Goal: Information Seeking & Learning: Check status

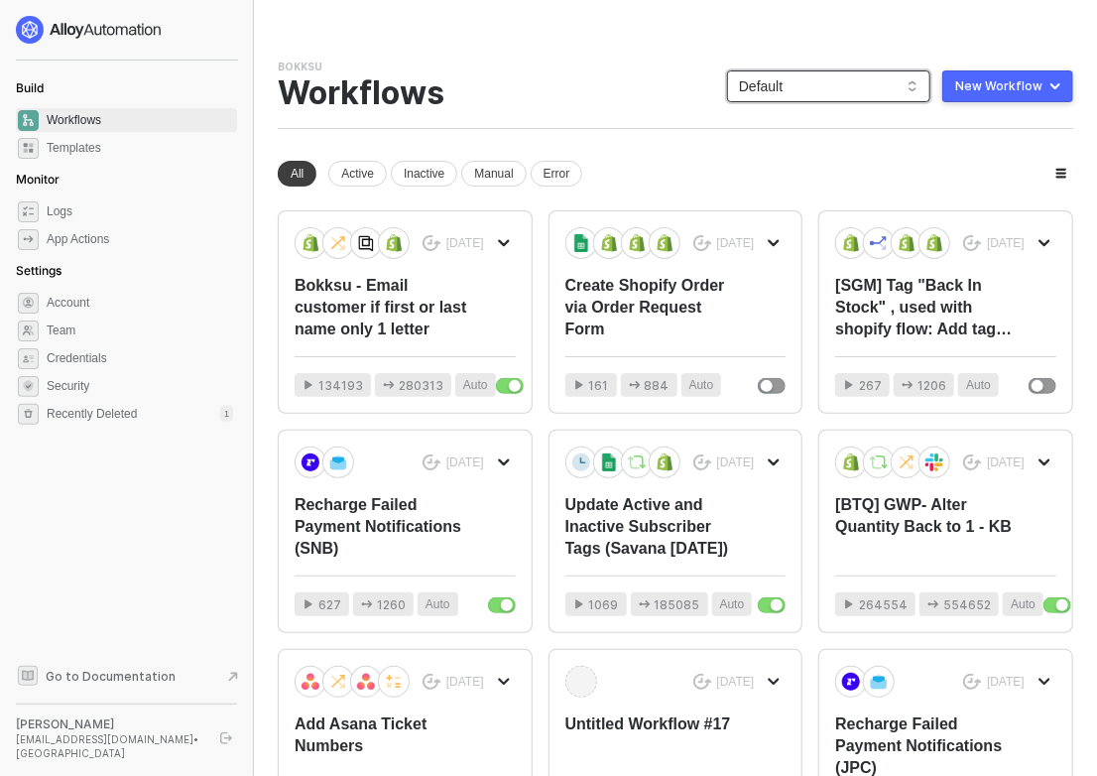
click at [786, 83] on span "Default" at bounding box center [829, 86] width 180 height 30
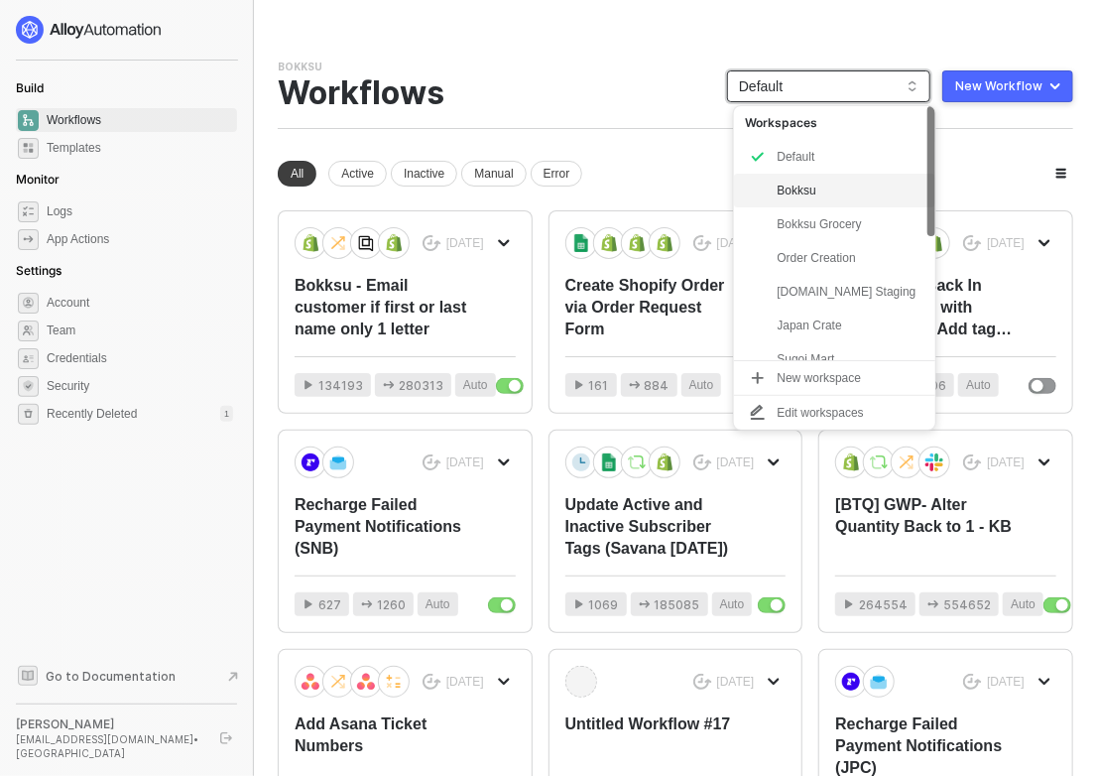
click at [803, 185] on div "Bokksu" at bounding box center [851, 191] width 146 height 24
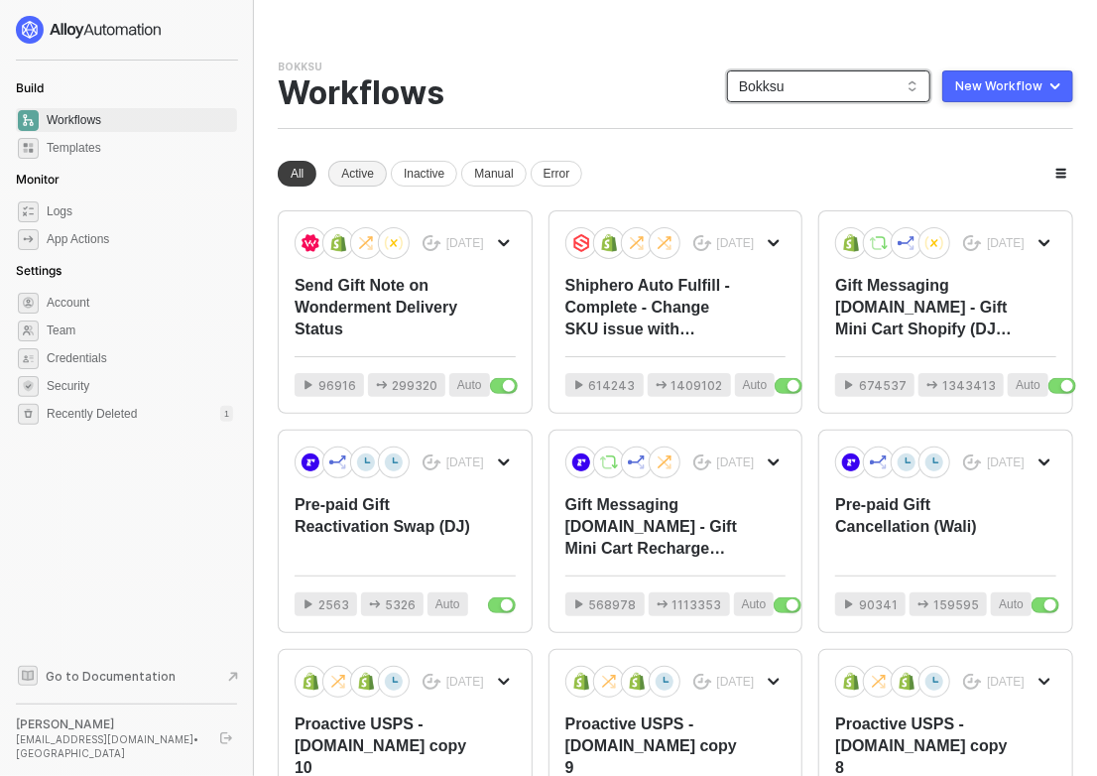
click at [356, 171] on div "Active" at bounding box center [357, 174] width 59 height 26
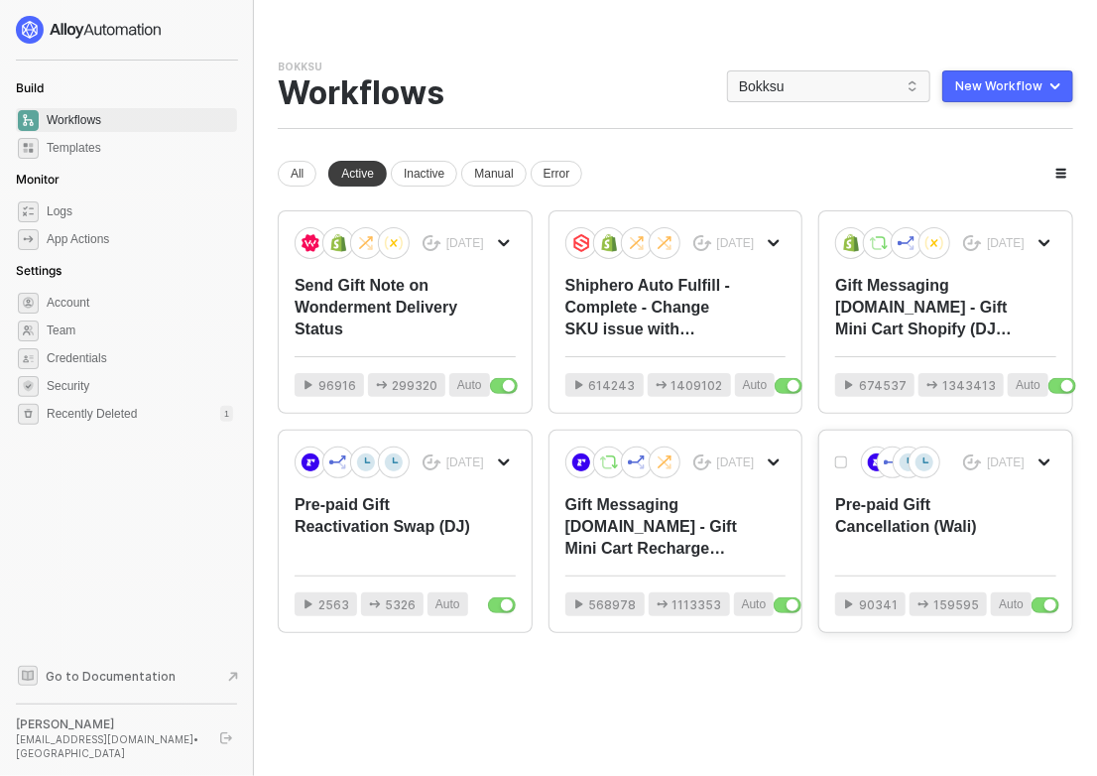
click at [819, 543] on div "Pre-paid Gift Cancellation (Wali)" at bounding box center [923, 526] width 177 height 65
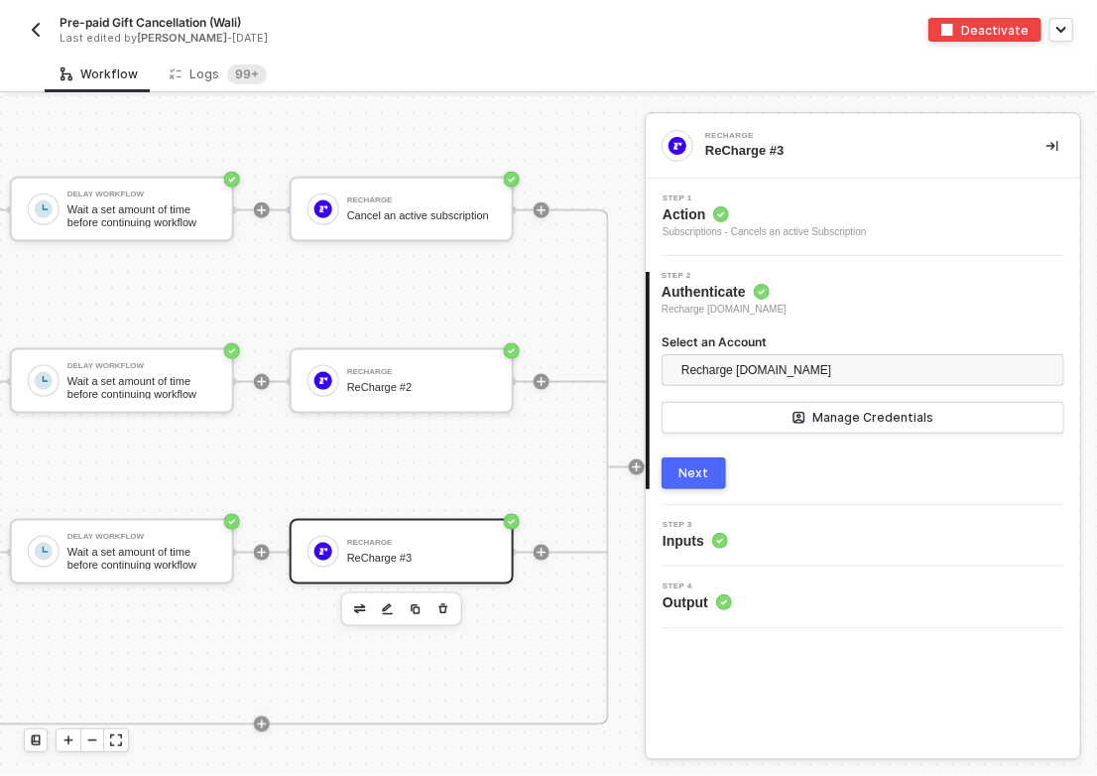
scroll to position [1009, 694]
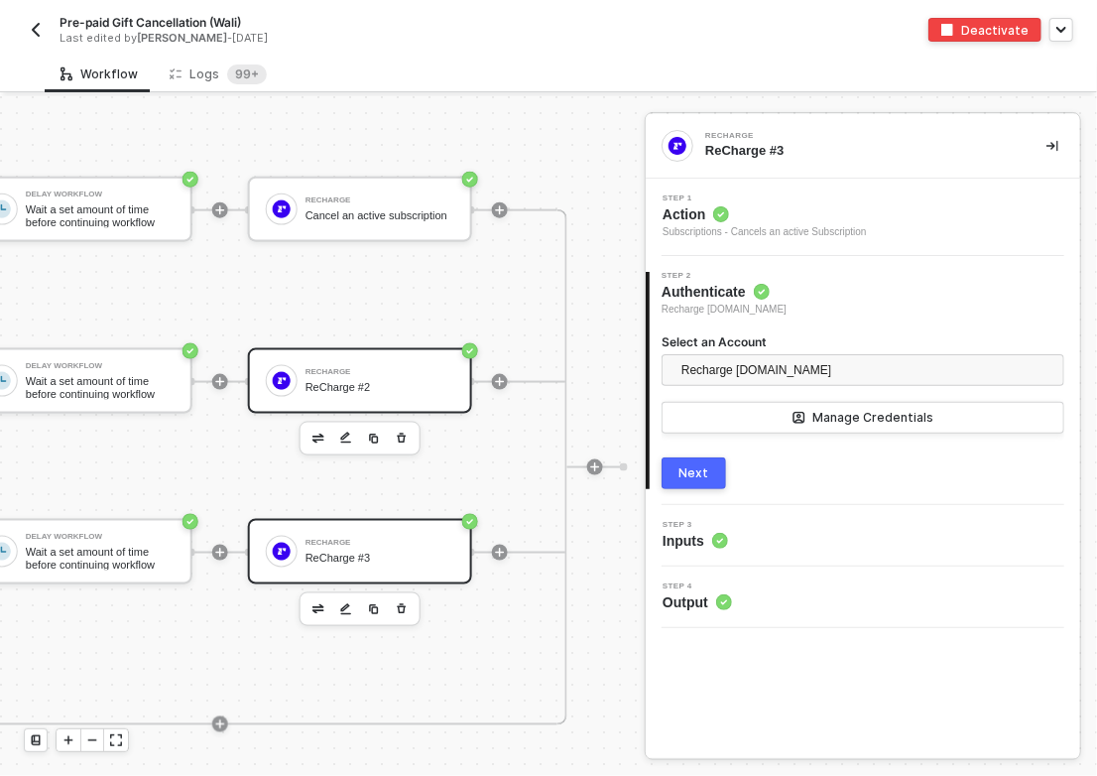
click at [339, 381] on div "ReCharge #2" at bounding box center [379, 387] width 149 height 13
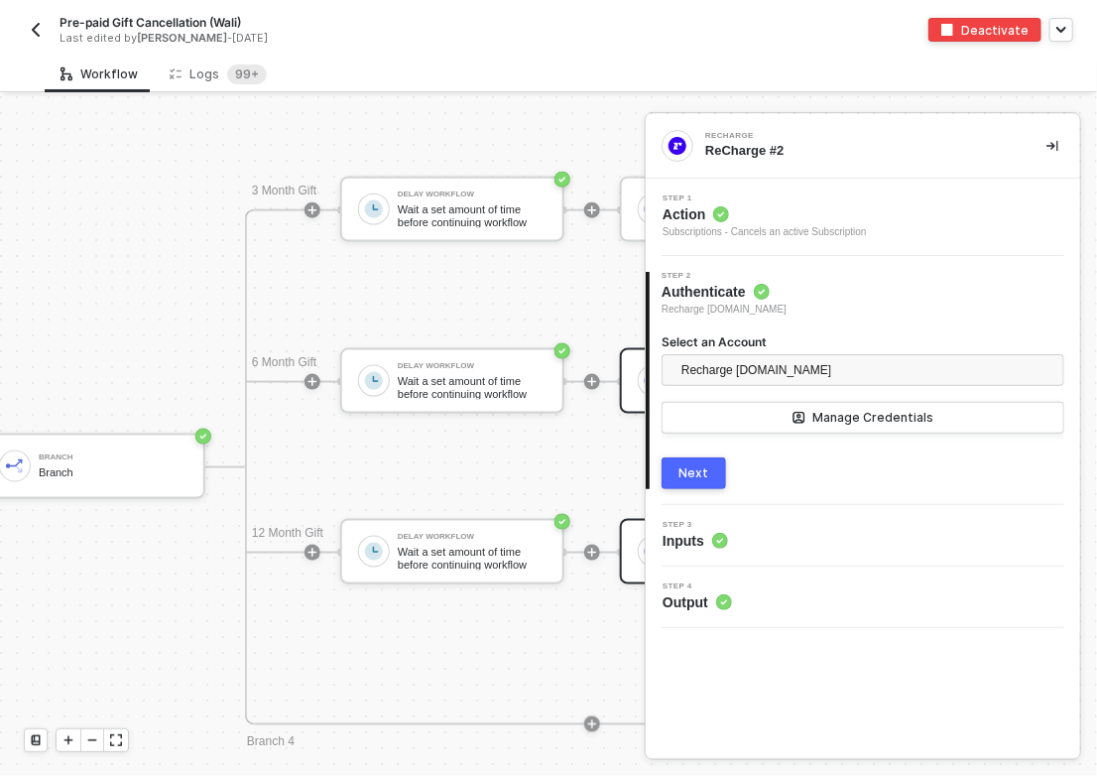
scroll to position [1009, 0]
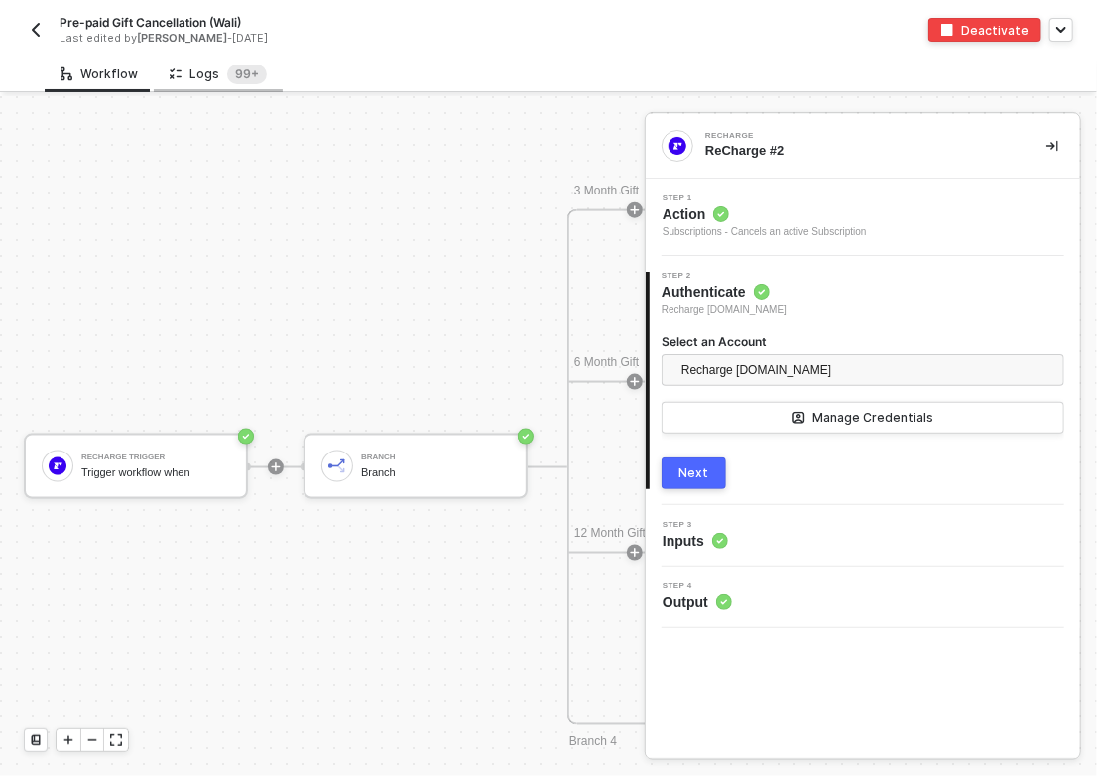
click at [203, 78] on div "Logs 99+" at bounding box center [218, 74] width 97 height 20
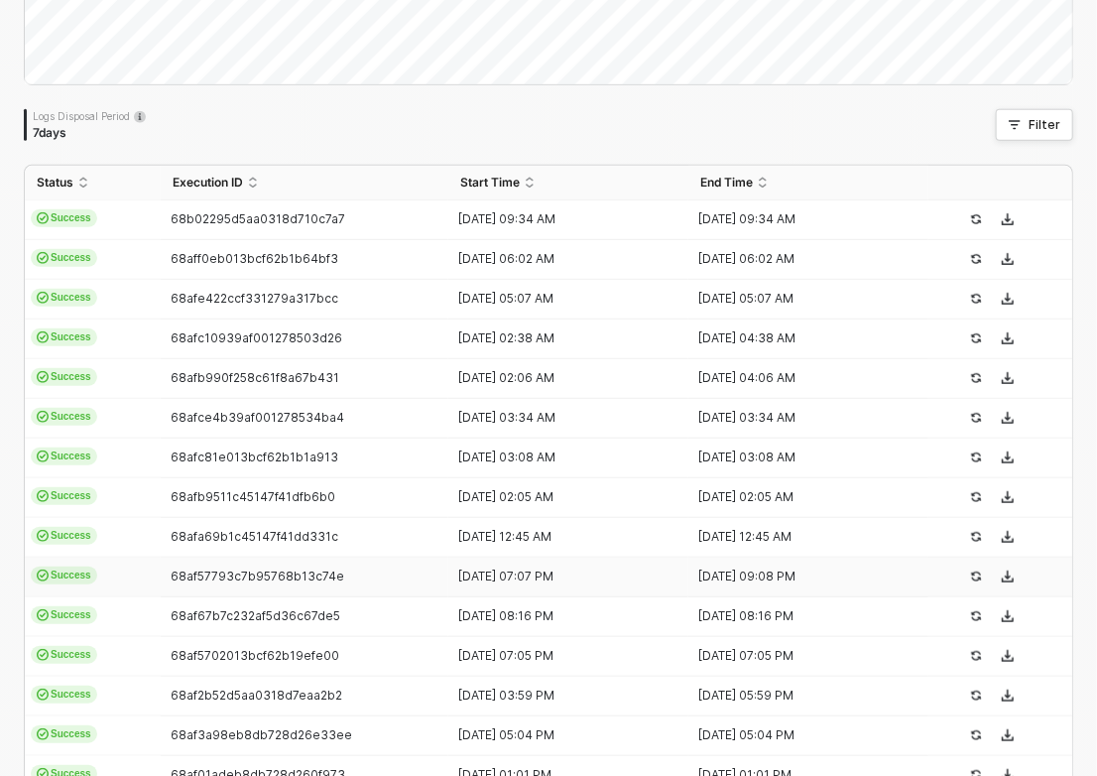
scroll to position [319, 0]
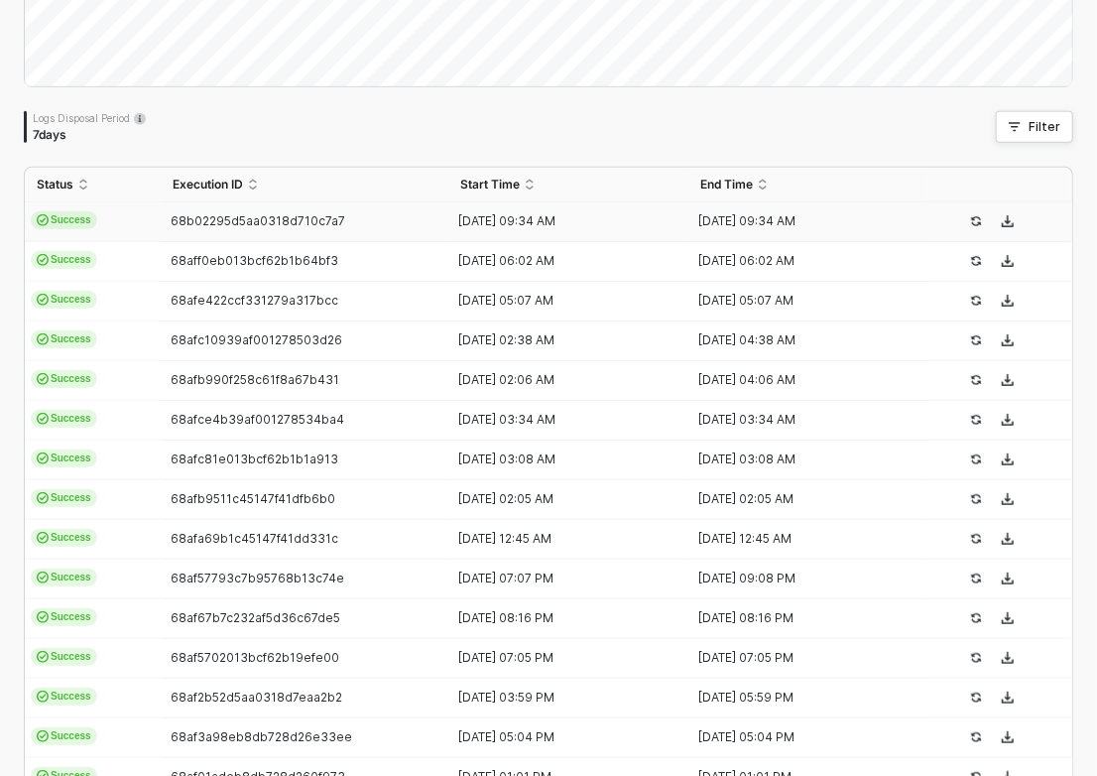
click at [219, 224] on span "68b02295d5aa0318d710c7a7" at bounding box center [258, 220] width 175 height 15
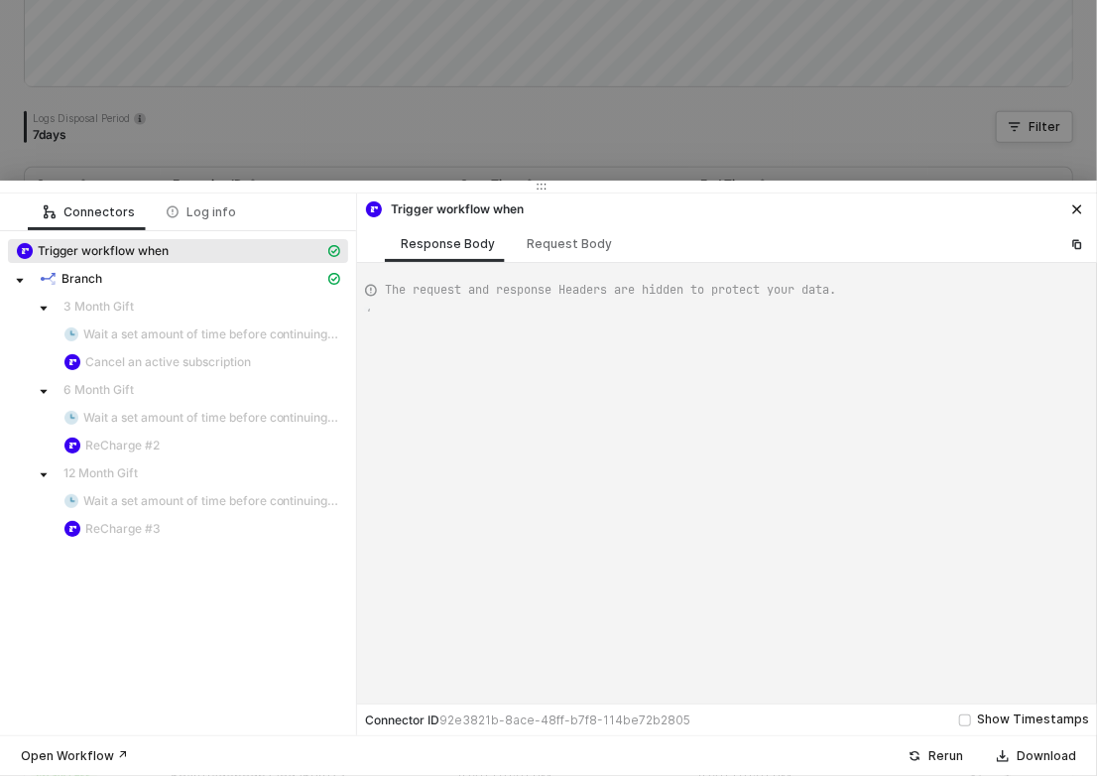
type textarea "{ "json": { "subscription": { "id": 688816204, "address_id": 230959157, "custom…"
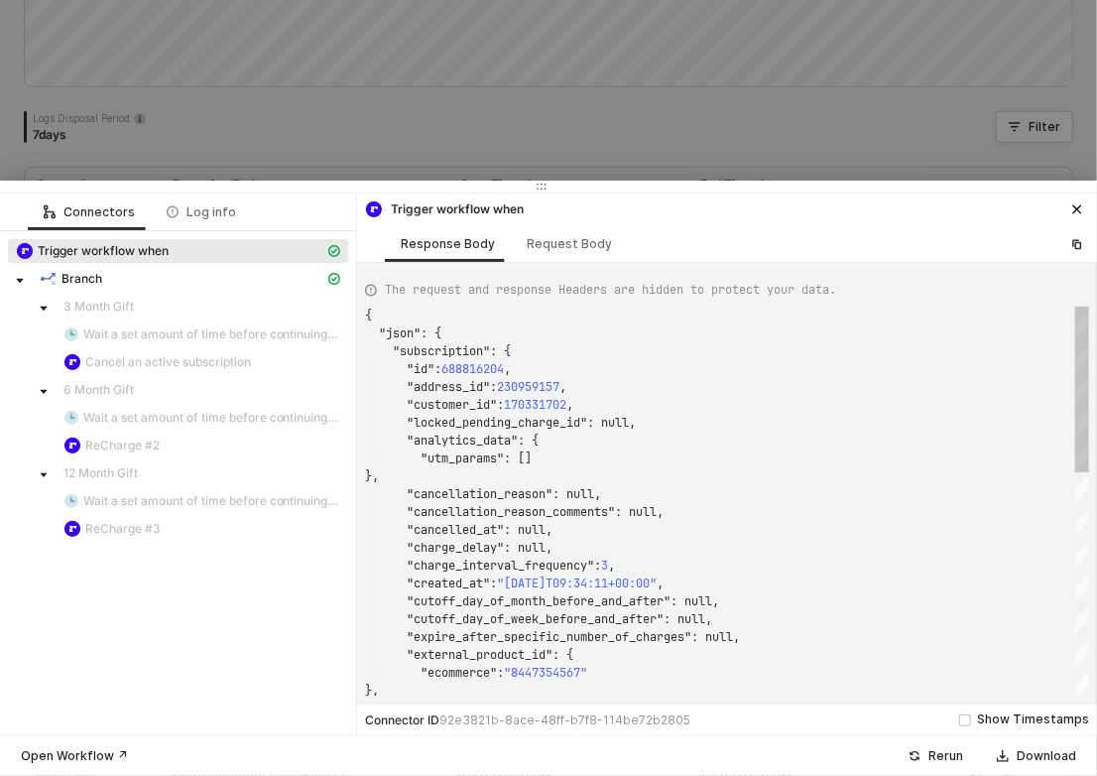
click at [472, 363] on div "{ "json" : { "subscription" : { "id" : 688816204 , "address_id" : 230959157 , "…" at bounding box center [727, 500] width 724 height 389
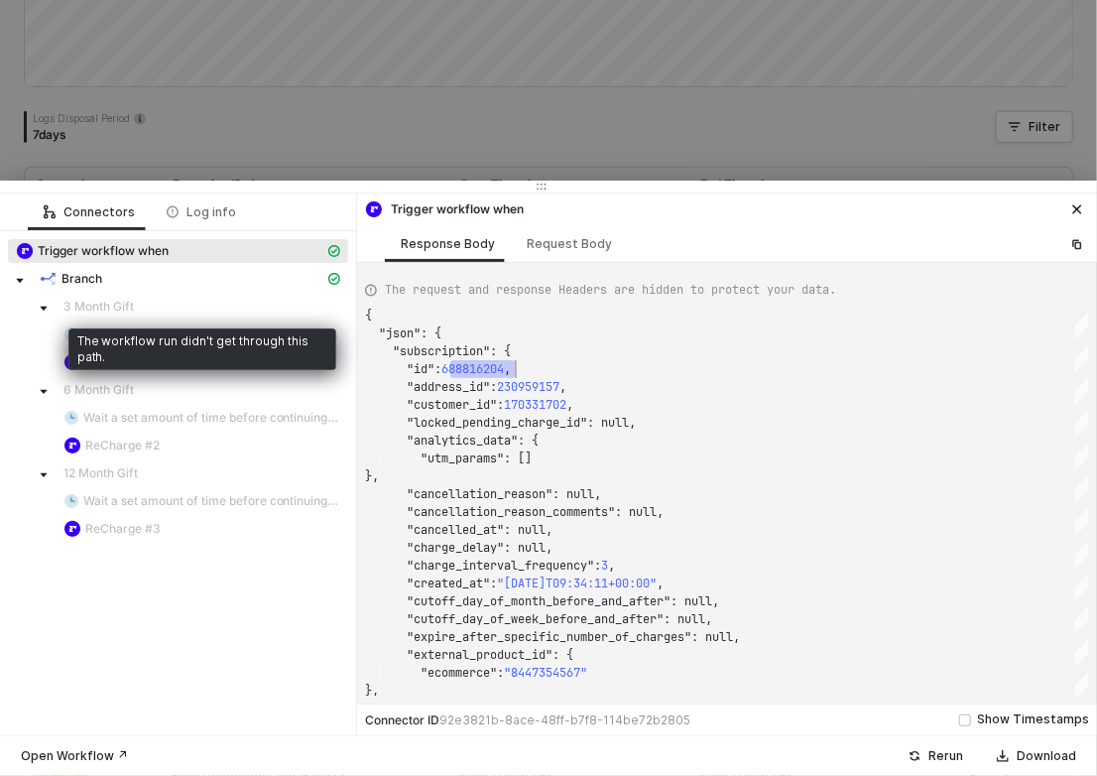
click at [90, 305] on span "3 Month Gift" at bounding box center [98, 307] width 70 height 16
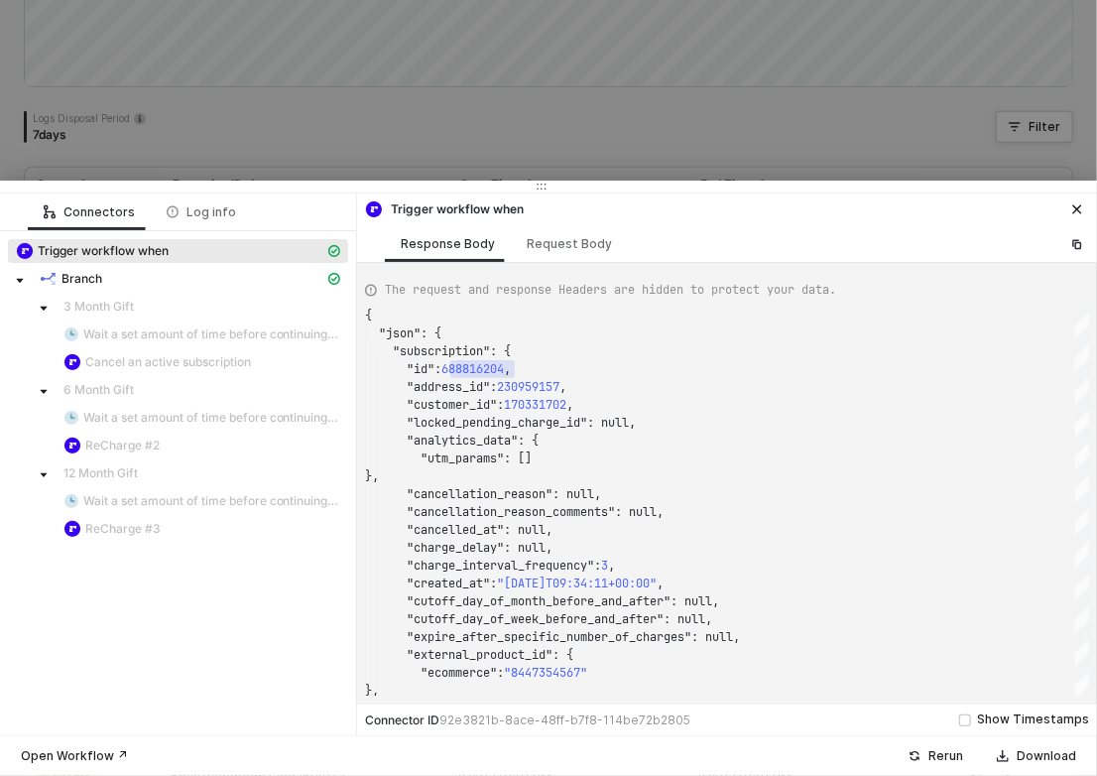
click at [465, 126] on div at bounding box center [548, 388] width 1097 height 776
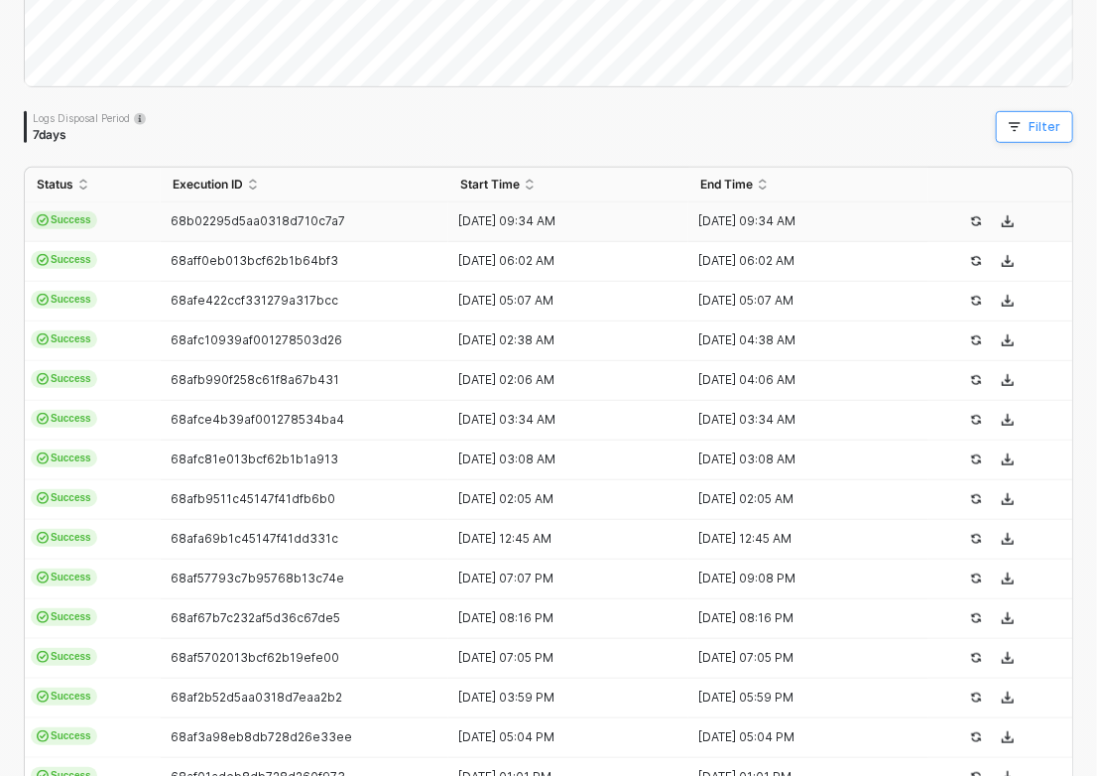
click at [1029, 112] on button "Filter" at bounding box center [1034, 127] width 77 height 32
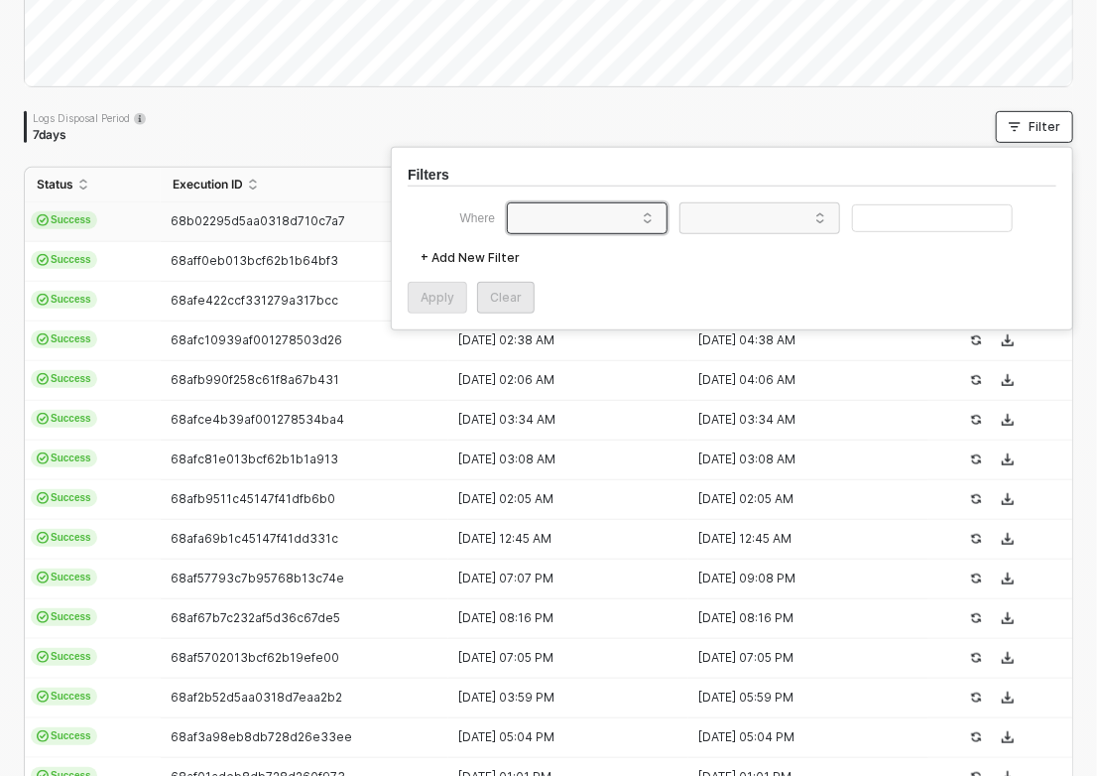
click at [590, 206] on span at bounding box center [591, 218] width 151 height 30
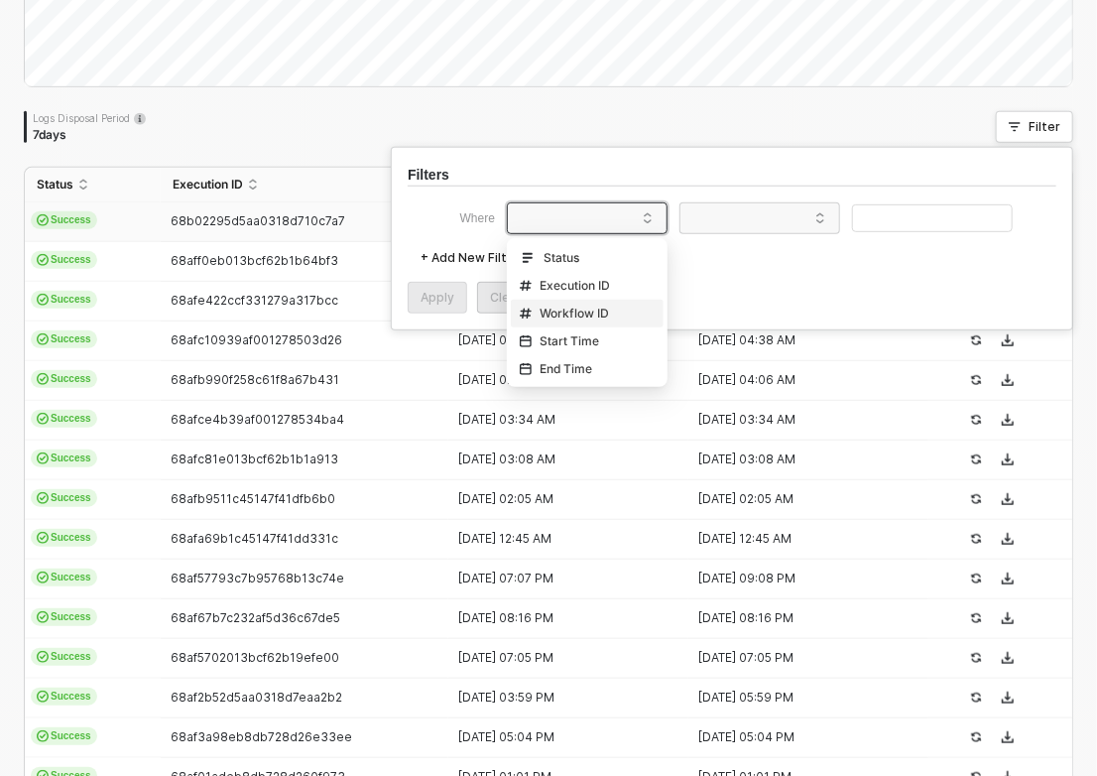
scroll to position [309, 0]
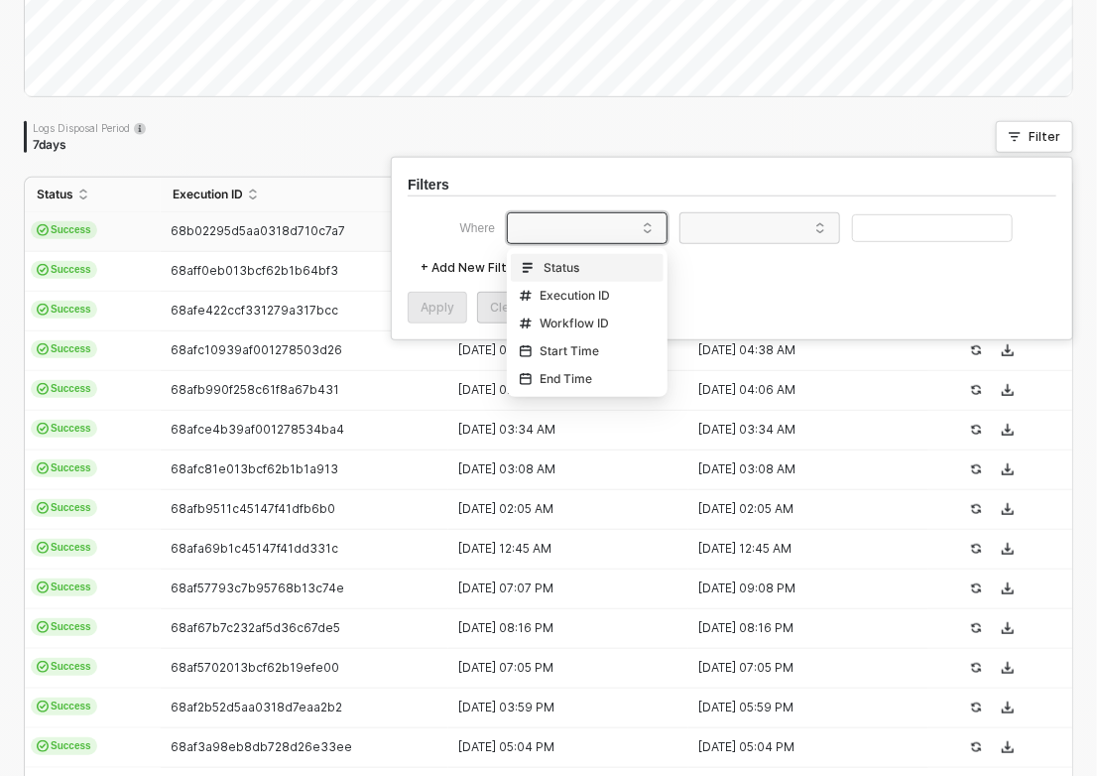
click at [560, 277] on div "Status" at bounding box center [587, 268] width 143 height 32
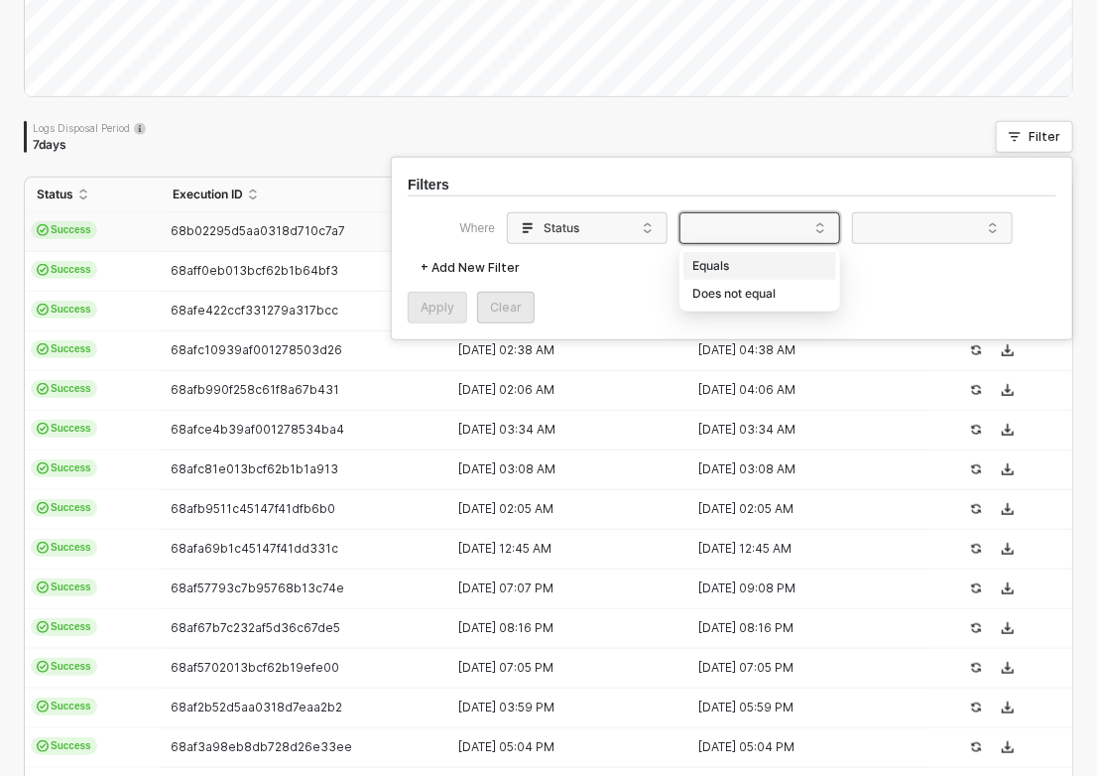
click at [767, 214] on span at bounding box center [763, 228] width 151 height 30
click at [756, 266] on div "Equals" at bounding box center [759, 266] width 143 height 32
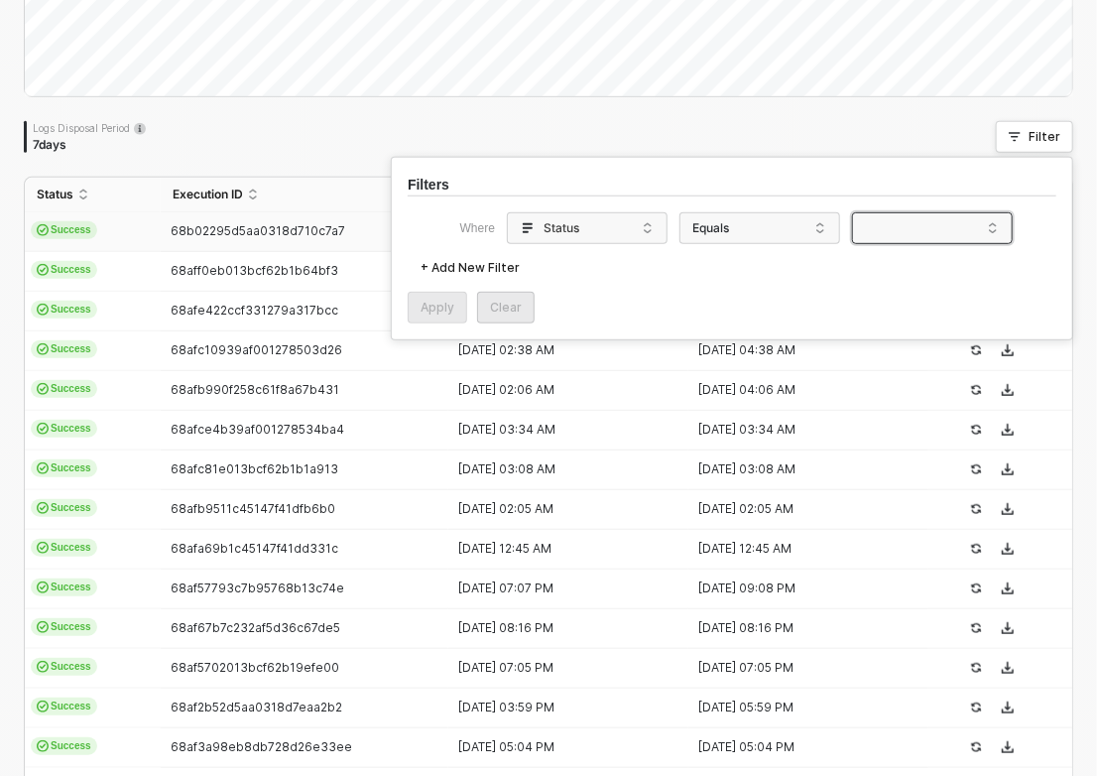
click at [907, 226] on span at bounding box center [936, 228] width 151 height 30
click at [914, 271] on div "Success" at bounding box center [932, 266] width 143 height 32
click at [442, 301] on div "Apply" at bounding box center [438, 308] width 34 height 16
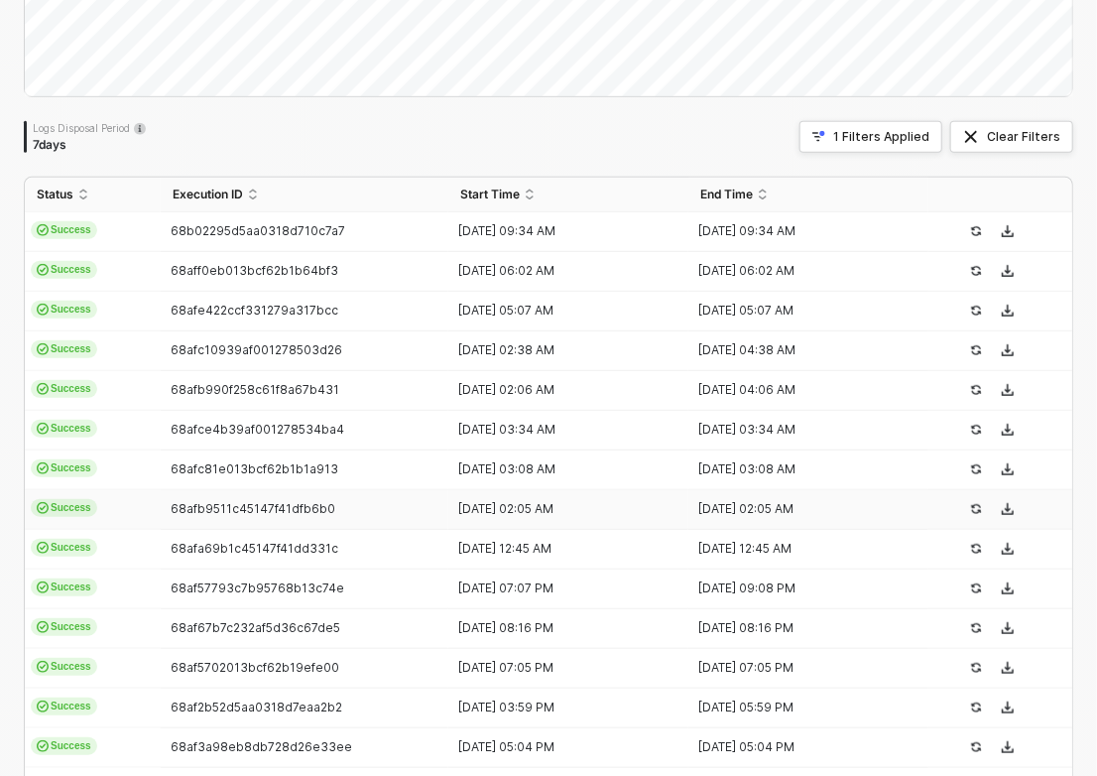
scroll to position [626, 0]
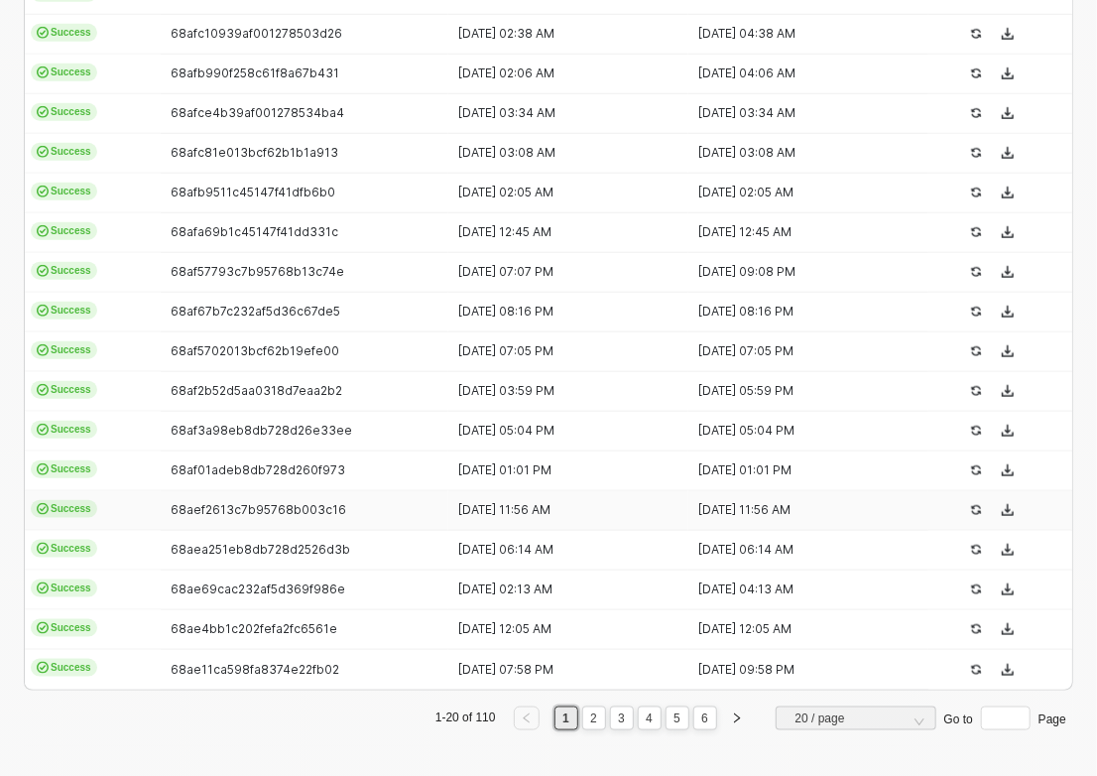
click at [101, 501] on td "Success" at bounding box center [93, 511] width 136 height 40
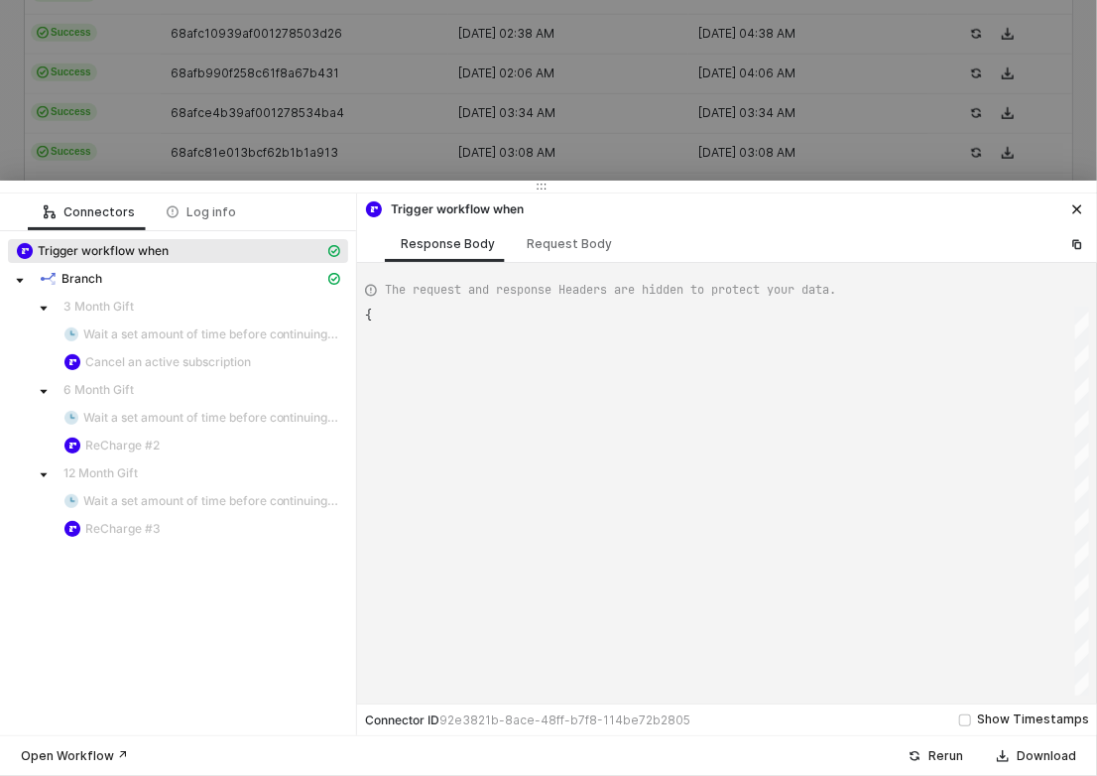
type textarea "{ "json": { "subscription": { "id": 688409608, "address_id": 230830997, "custom…"
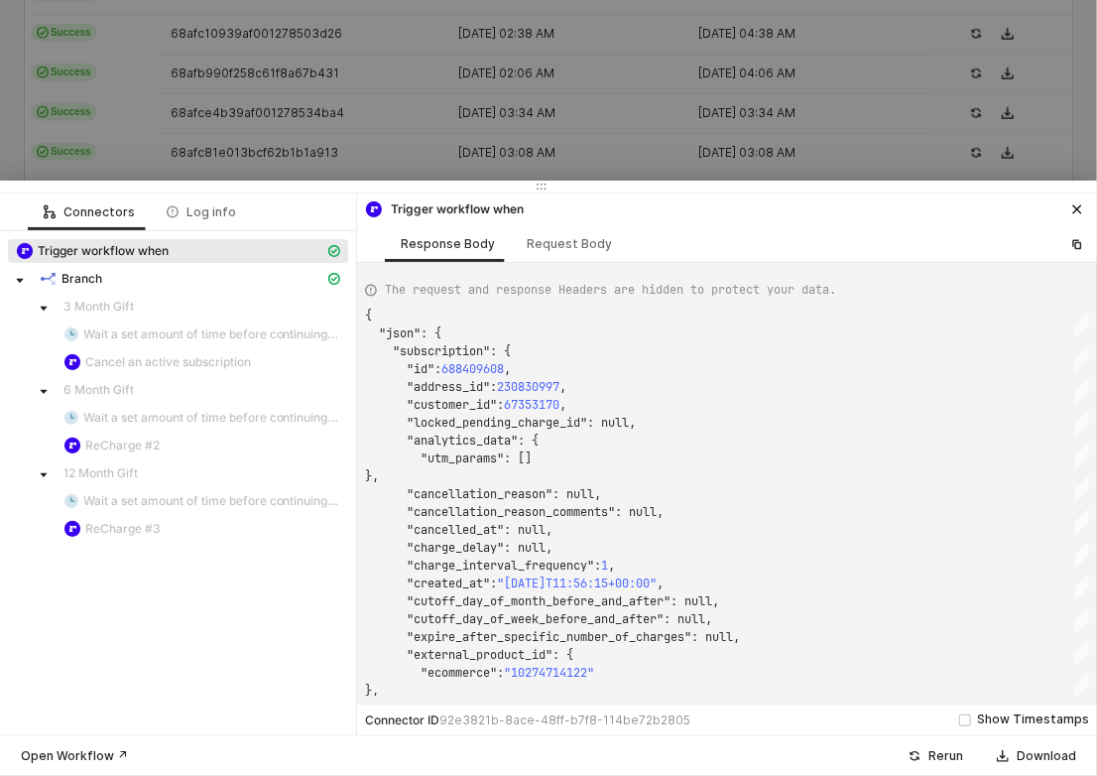
click at [396, 122] on div at bounding box center [548, 388] width 1097 height 776
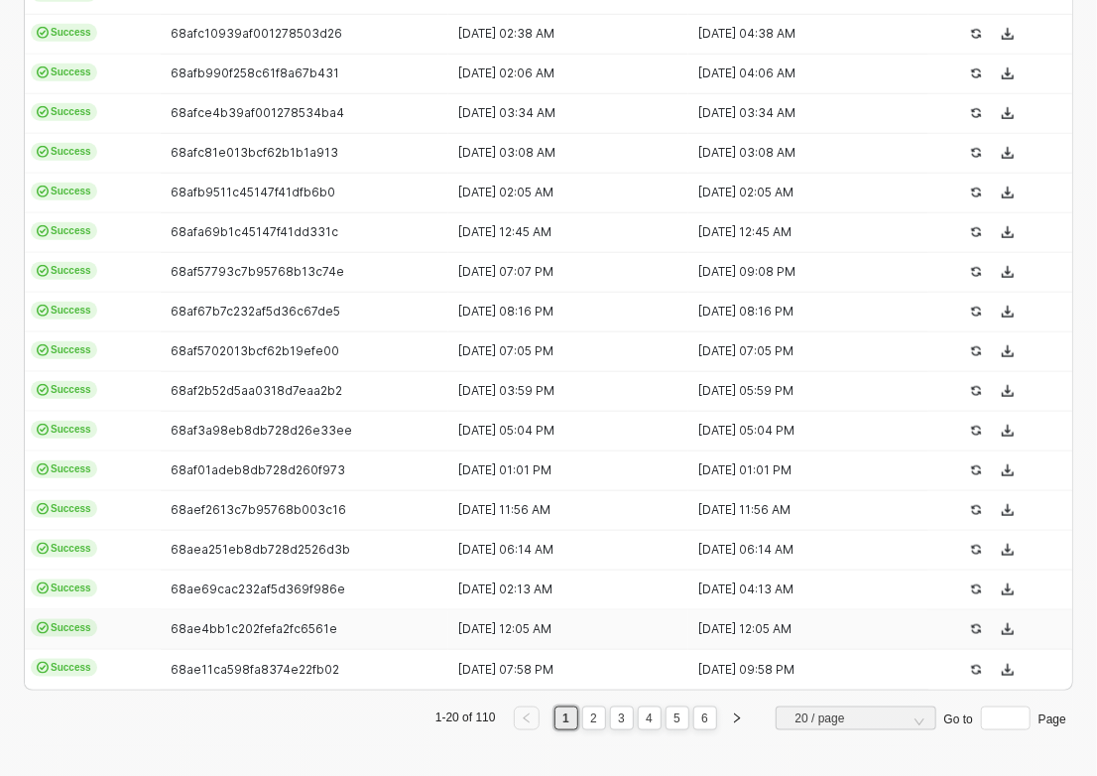
click at [221, 612] on td "68ae4bb1c202fefa2fc6561e" at bounding box center [305, 630] width 288 height 40
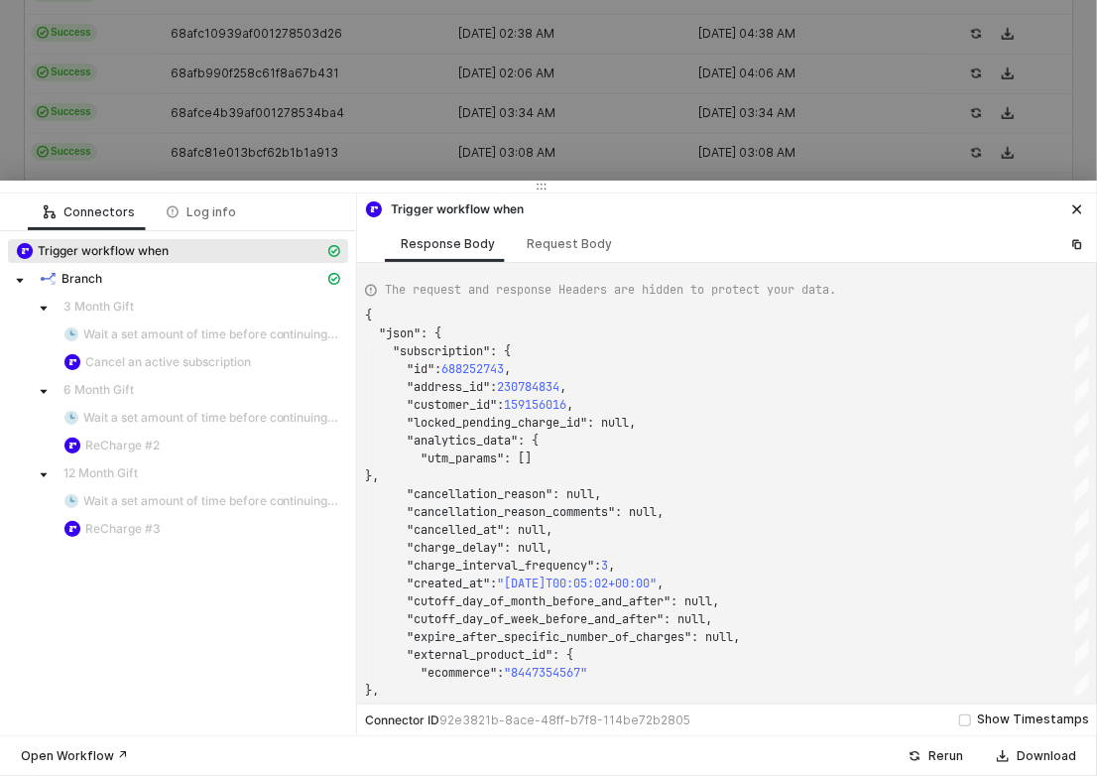
click at [333, 149] on div at bounding box center [548, 388] width 1097 height 776
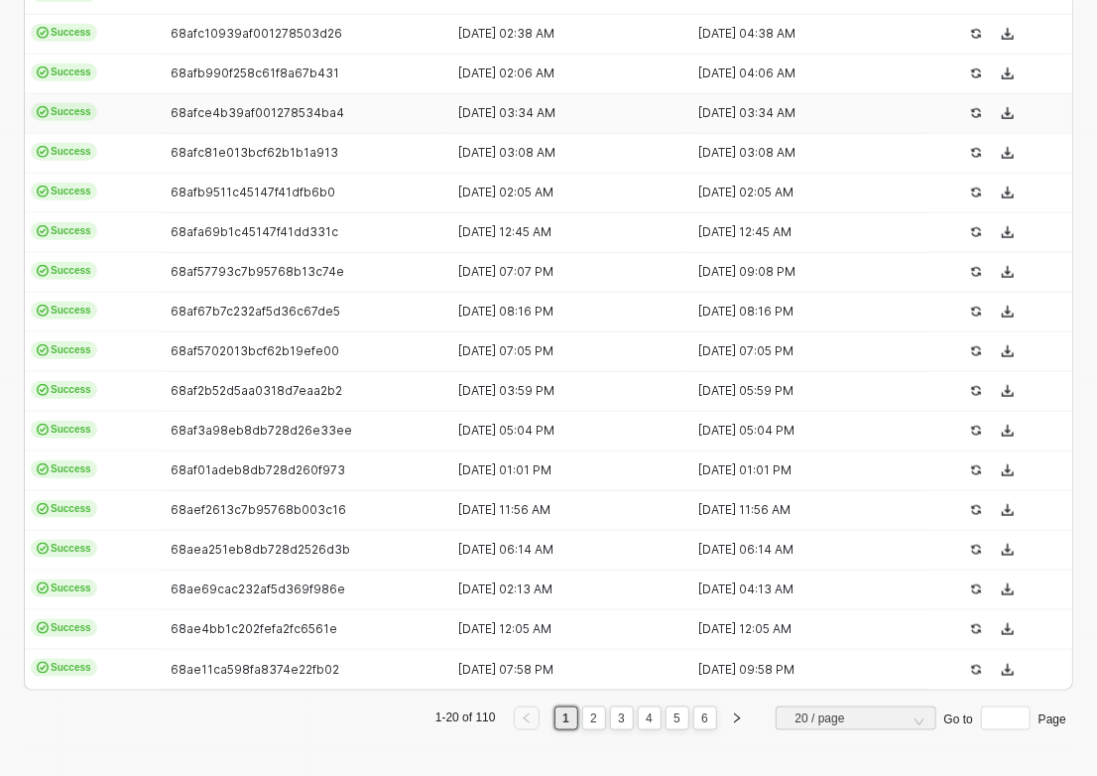
click at [248, 118] on span "68afce4b39af001278534ba4" at bounding box center [258, 112] width 174 height 15
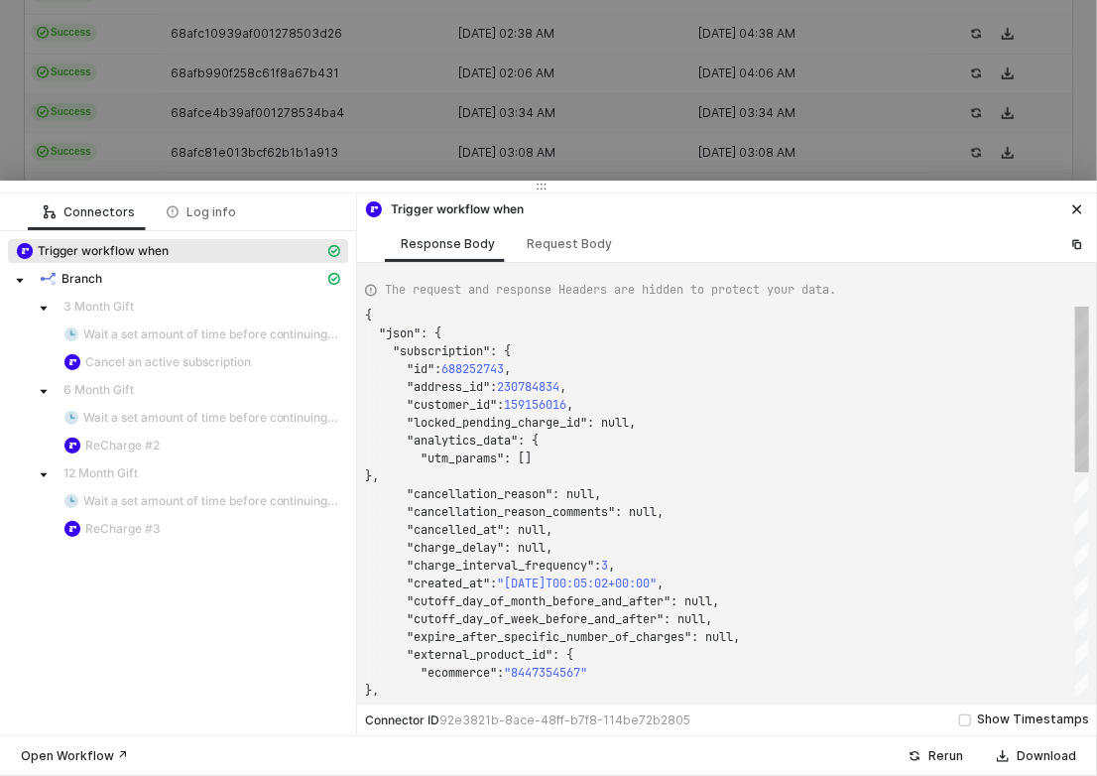
type textarea "{ "json": { "subscription": { "id": 688756378, "address_id": 230939220, "custom…"
click at [326, 88] on div at bounding box center [548, 388] width 1097 height 776
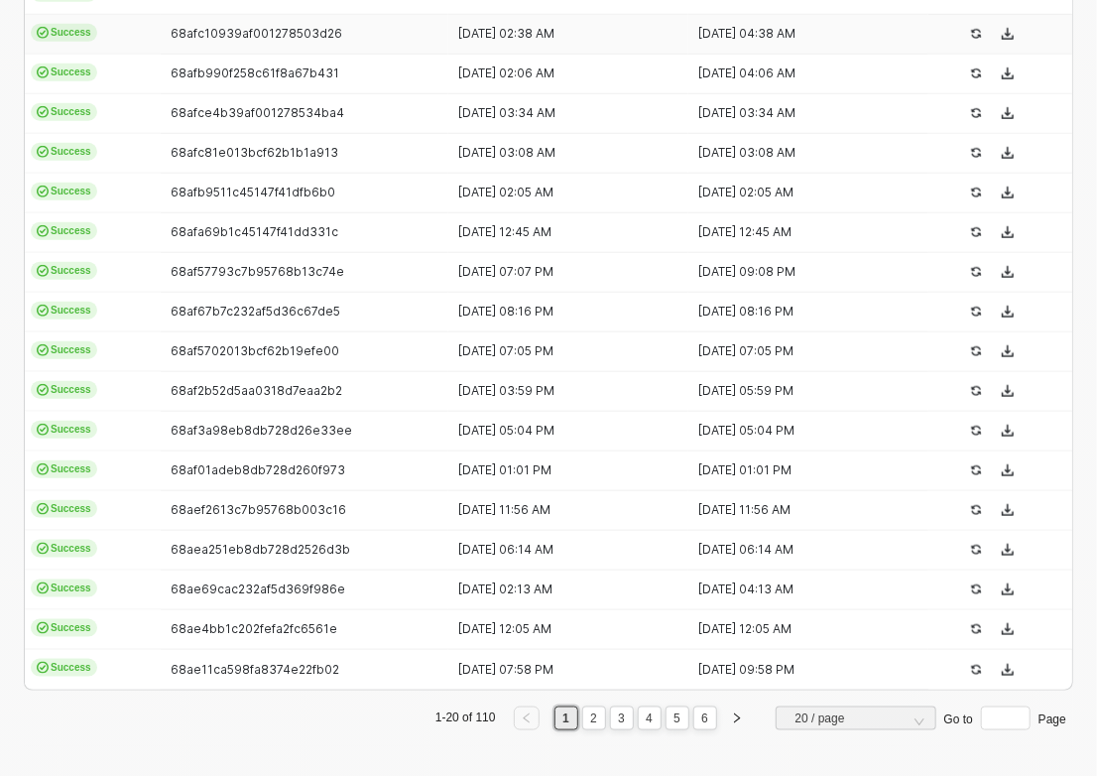
click at [245, 35] on span "68afc10939af001278503d26" at bounding box center [257, 33] width 172 height 15
type textarea "{ "json": { "subscription": { "id": 688740401, "address_id": 230934477, "custom…"
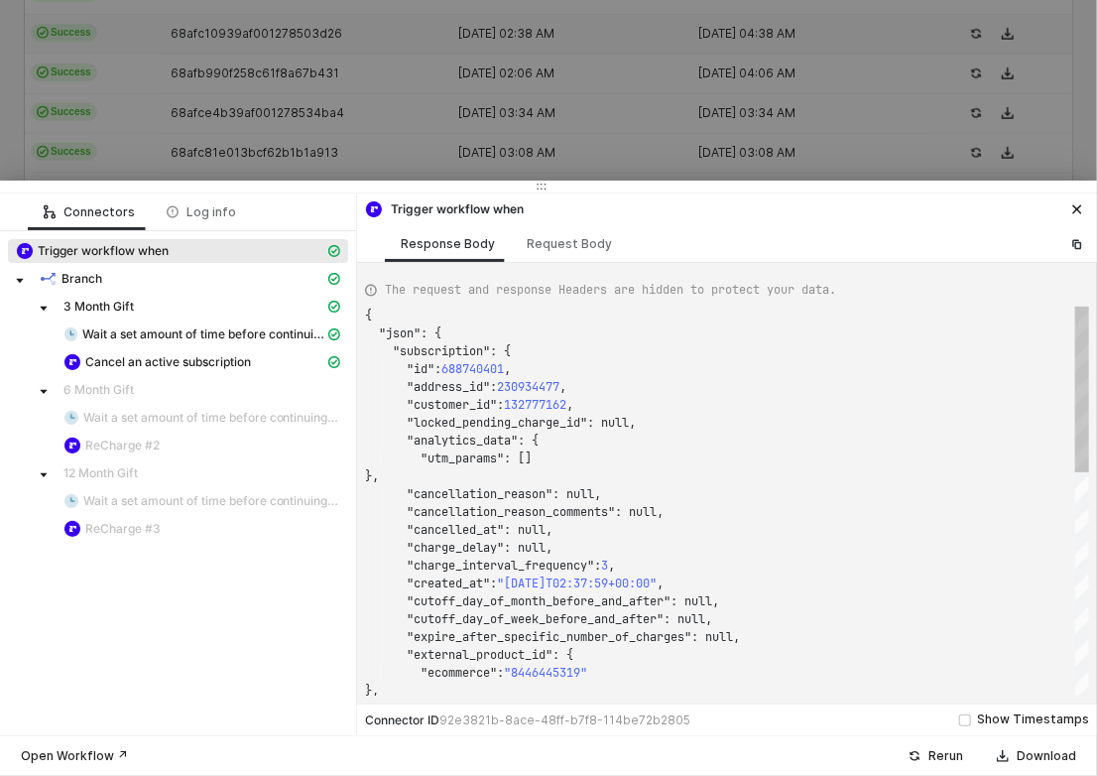
click at [339, 83] on div at bounding box center [548, 388] width 1097 height 776
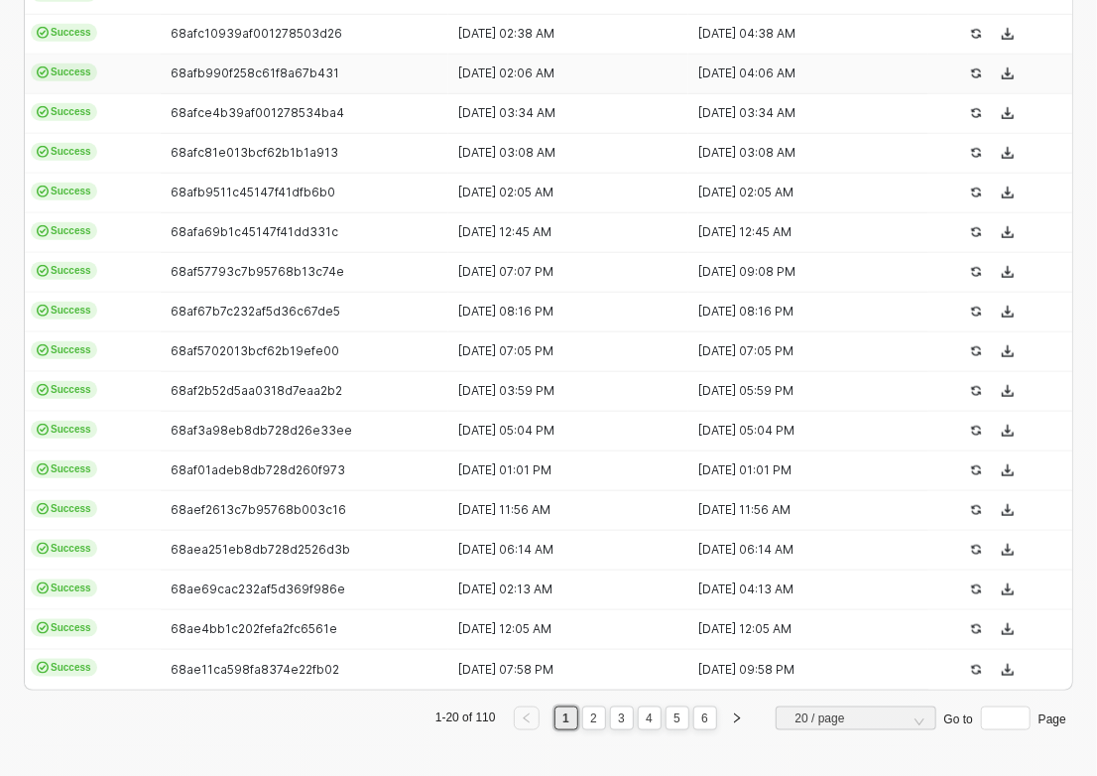
scroll to position [0, 0]
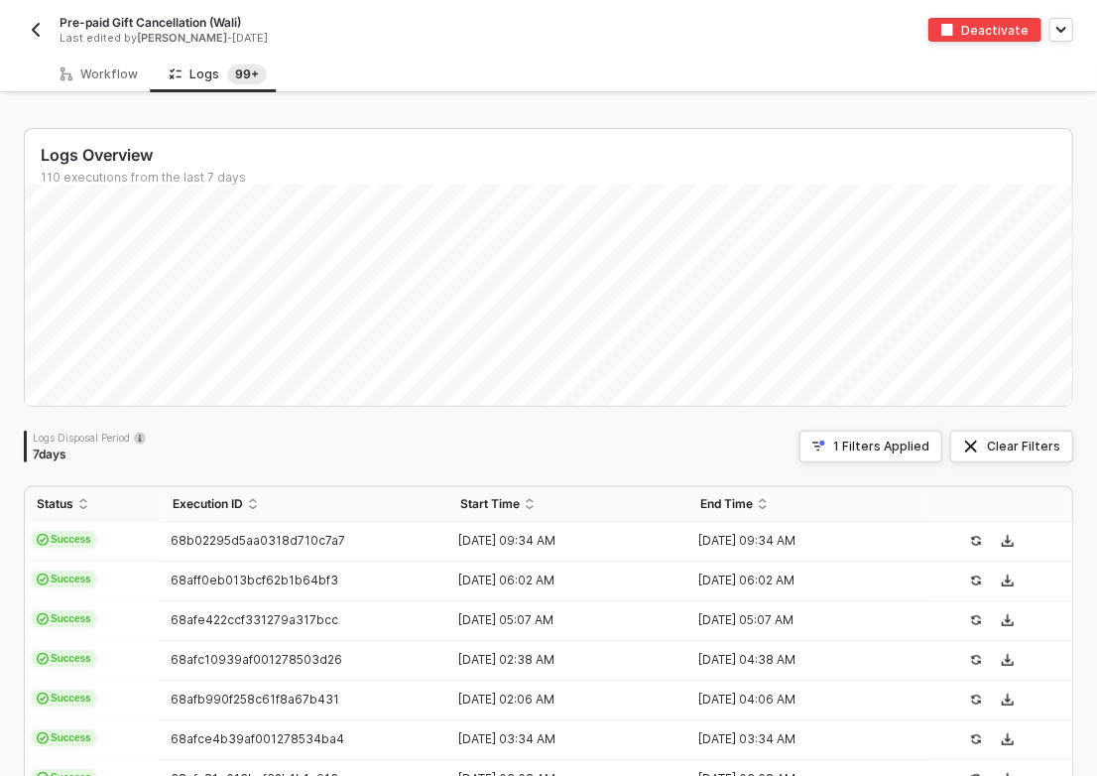
click at [34, 25] on img "button" at bounding box center [36, 30] width 16 height 16
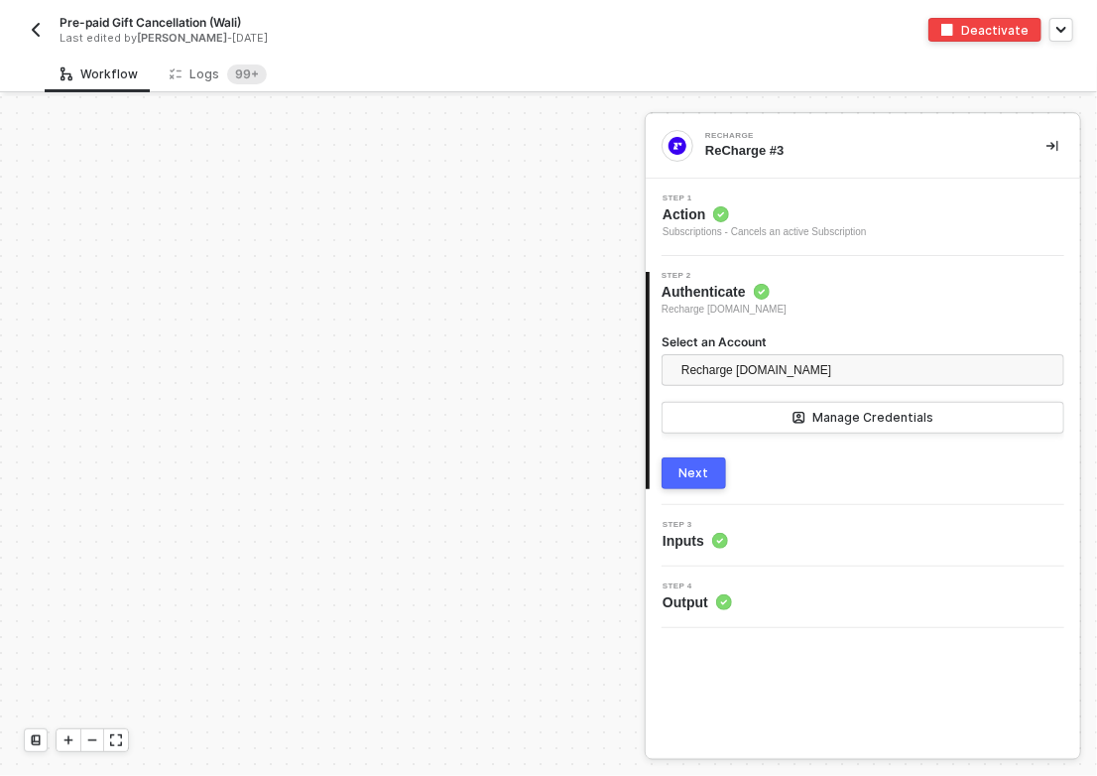
scroll to position [689, 0]
click at [521, 366] on div "Recharge Trigger Trigger workflow when Branch Branch 3 Month Gift Delay Workflo…" at bounding box center [658, 786] width 1317 height 2759
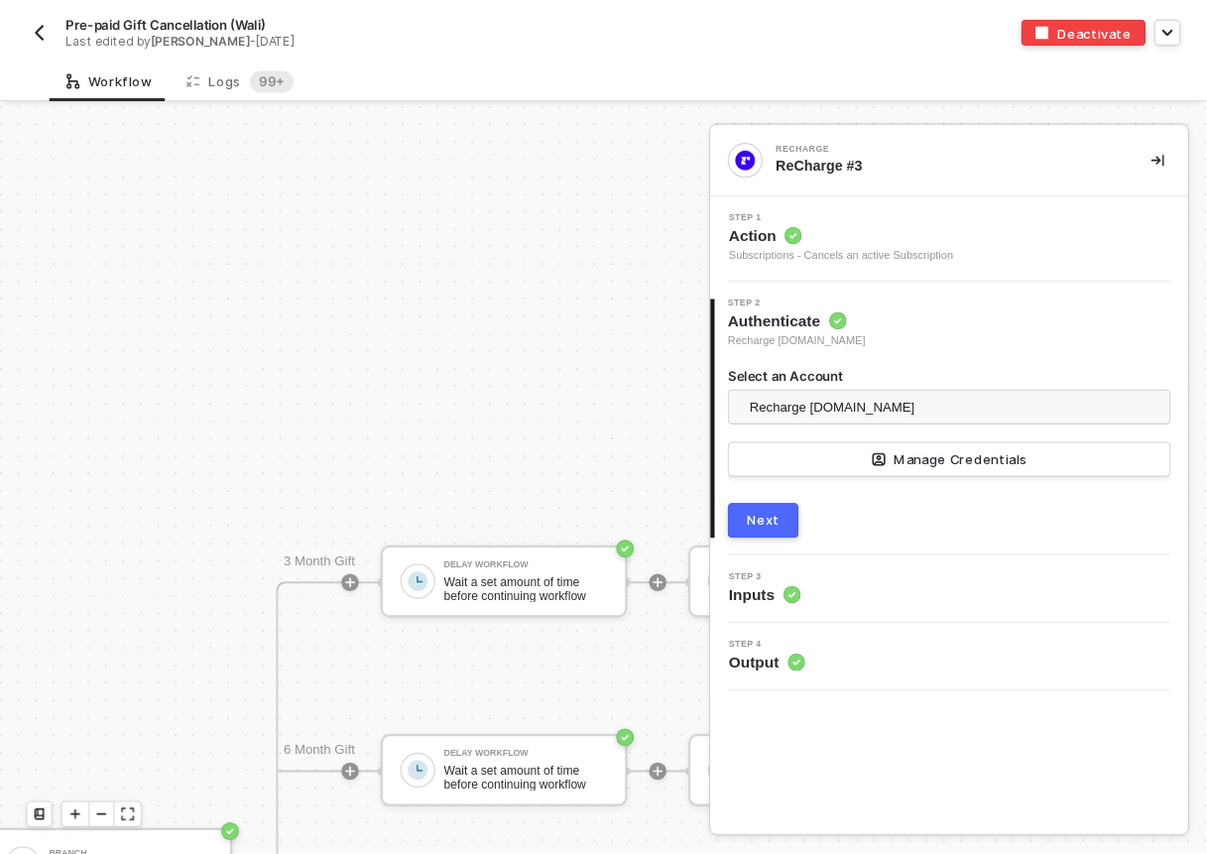
scroll to position [689, 387]
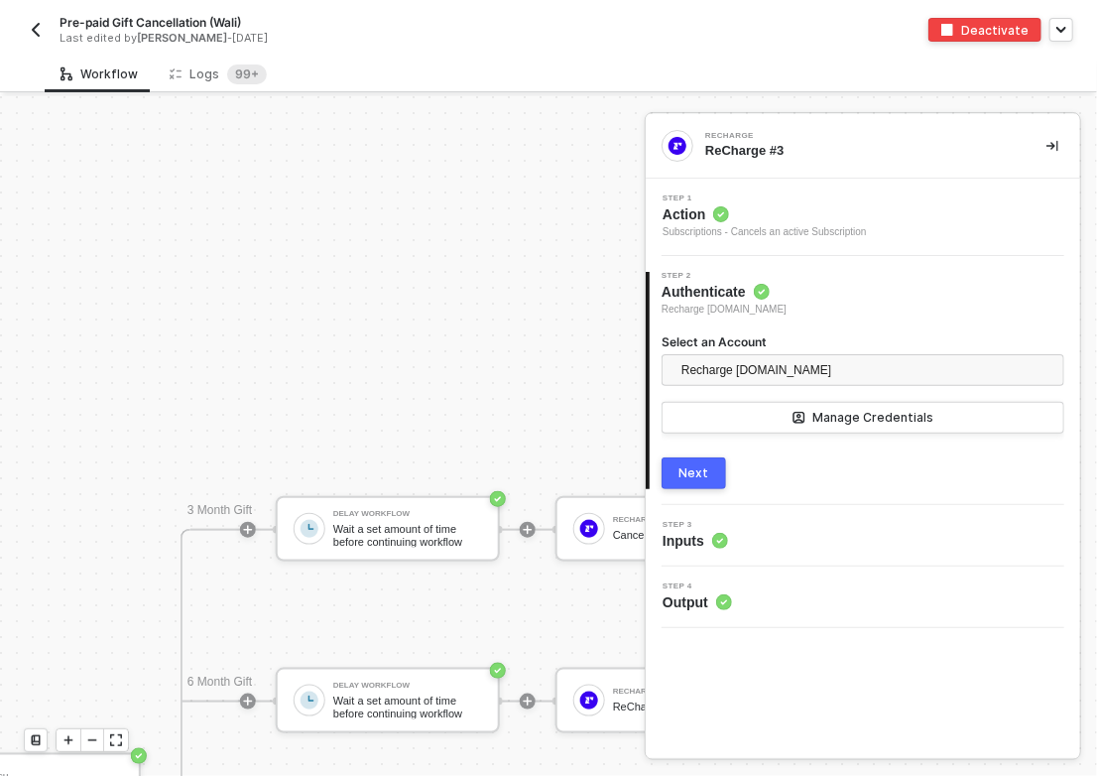
drag, startPoint x: 287, startPoint y: 423, endPoint x: 483, endPoint y: 128, distance: 354.0
click at [483, 128] on div "Recharge Trigger Trigger workflow when Branch Branch 3 Month Gift Delay Workflo…" at bounding box center [271, 786] width 1317 height 2759
click at [1054, 145] on icon "icon-collapse-right" at bounding box center [1052, 146] width 12 height 11
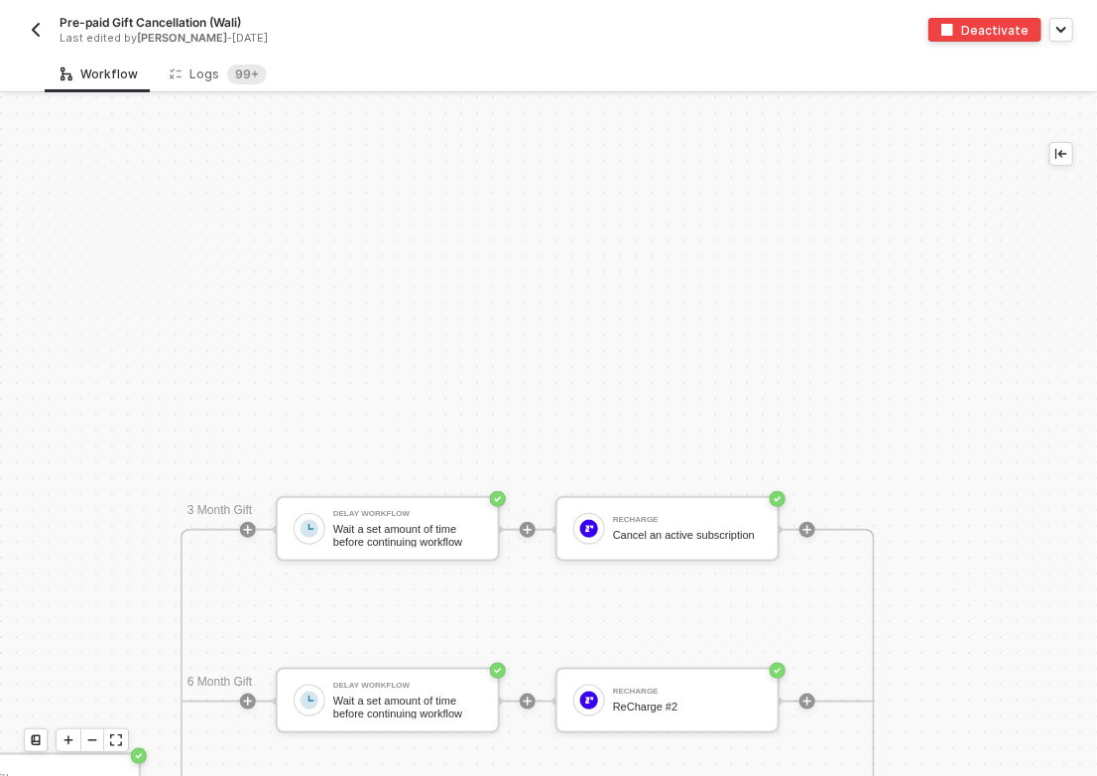
click at [670, 365] on div "Recharge Trigger Trigger workflow when Branch Branch 3 Month Gift Delay Workflo…" at bounding box center [271, 786] width 1317 height 2759
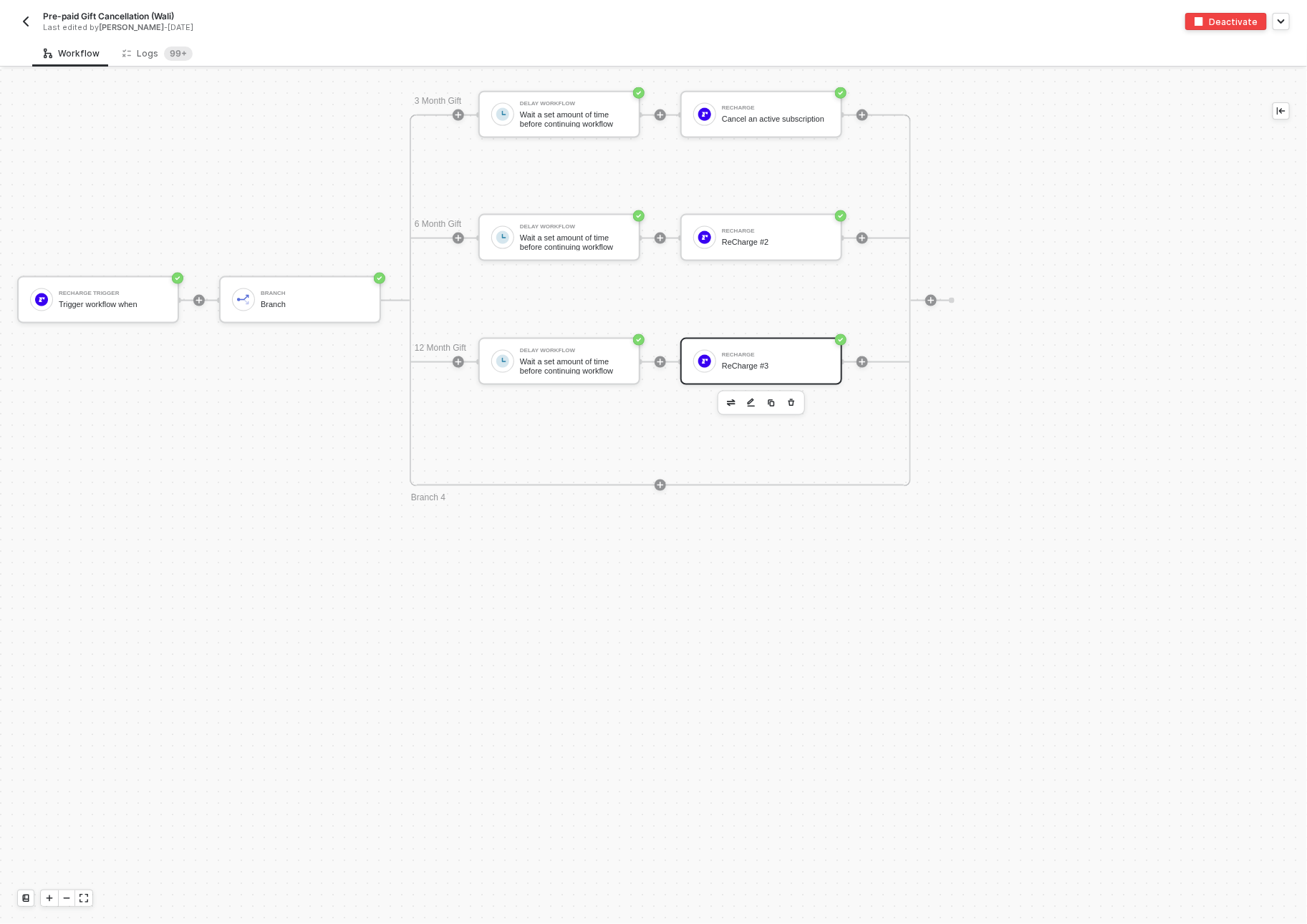
scroll to position [945, 0]
